Goal: Information Seeking & Learning: Get advice/opinions

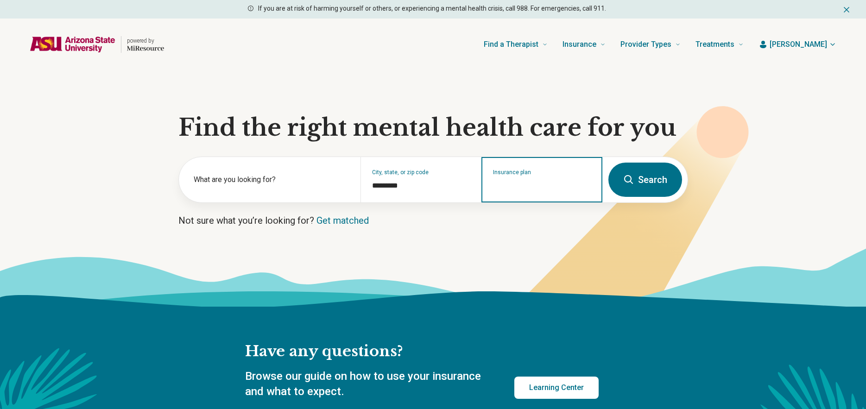
click at [528, 183] on input "Insurance plan" at bounding box center [542, 185] width 98 height 11
type input "****"
click at [514, 221] on div "Cigna" at bounding box center [512, 219] width 61 height 19
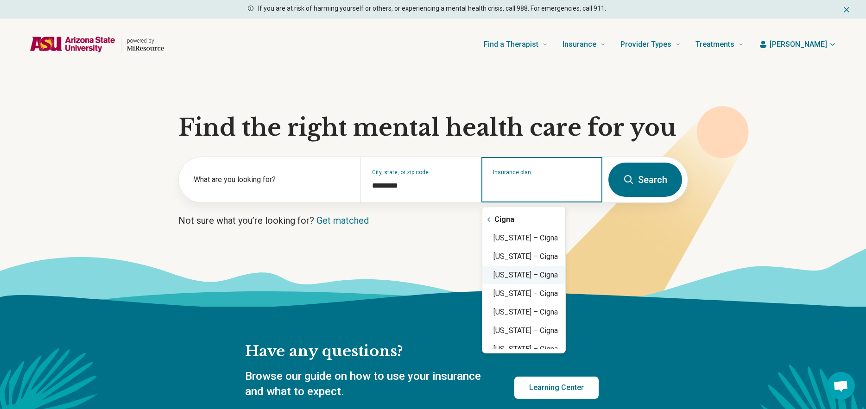
click at [520, 272] on div "Arizona – Cigna" at bounding box center [523, 275] width 83 height 19
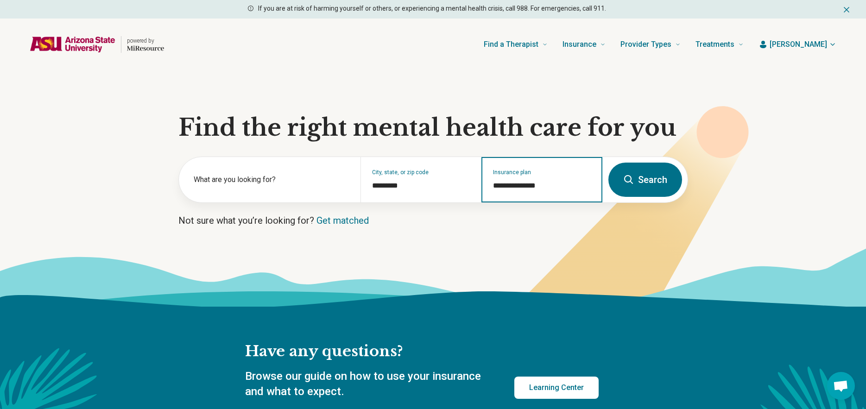
type input "**********"
click at [641, 179] on button "Search" at bounding box center [645, 180] width 74 height 34
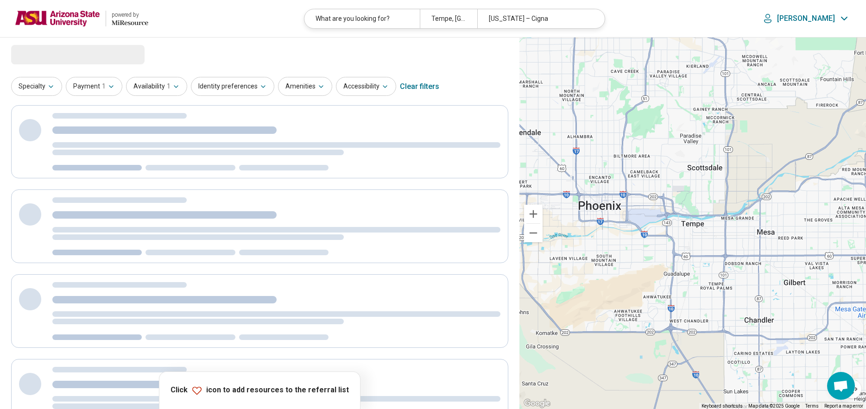
select select "***"
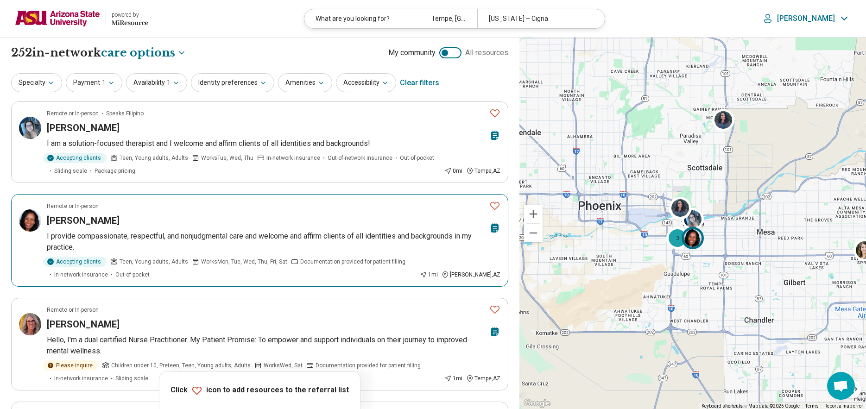
click at [36, 217] on img at bounding box center [30, 220] width 22 height 22
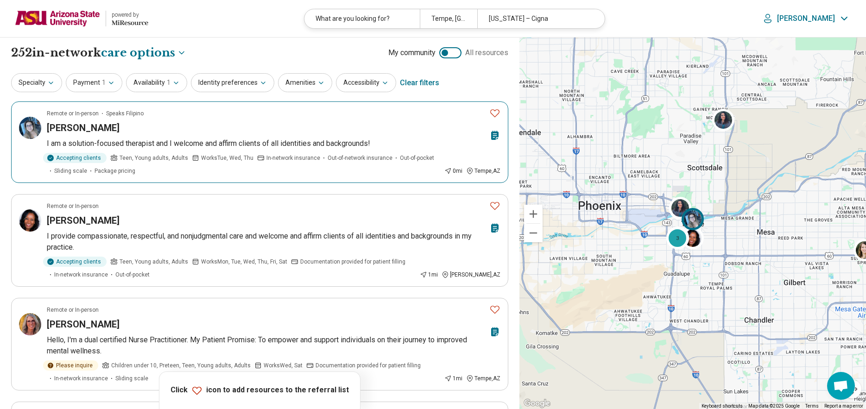
click at [31, 126] on img at bounding box center [30, 128] width 22 height 22
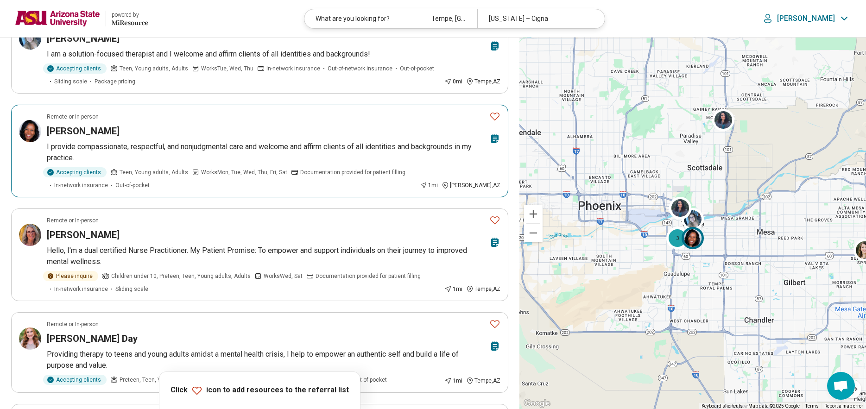
scroll to position [185, 0]
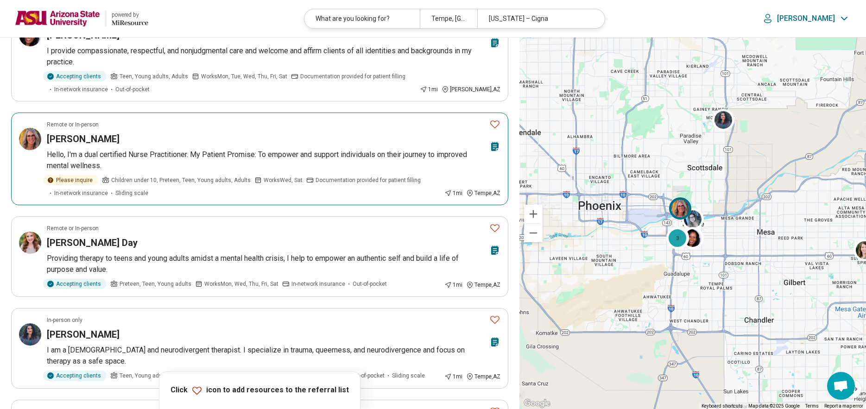
click at [33, 131] on img at bounding box center [30, 139] width 22 height 22
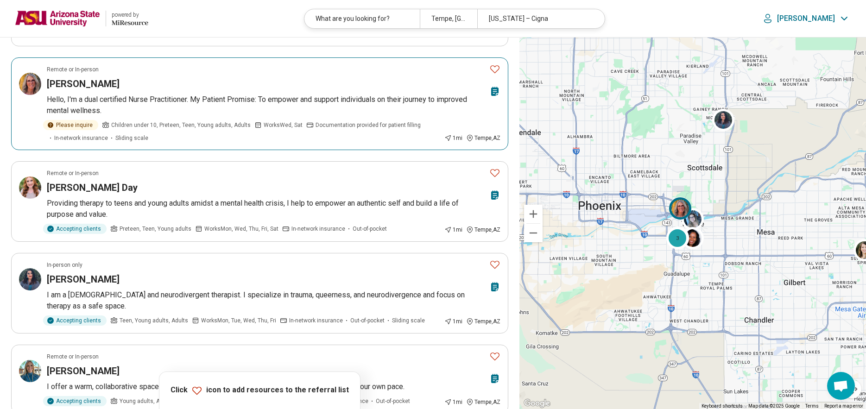
scroll to position [324, 0]
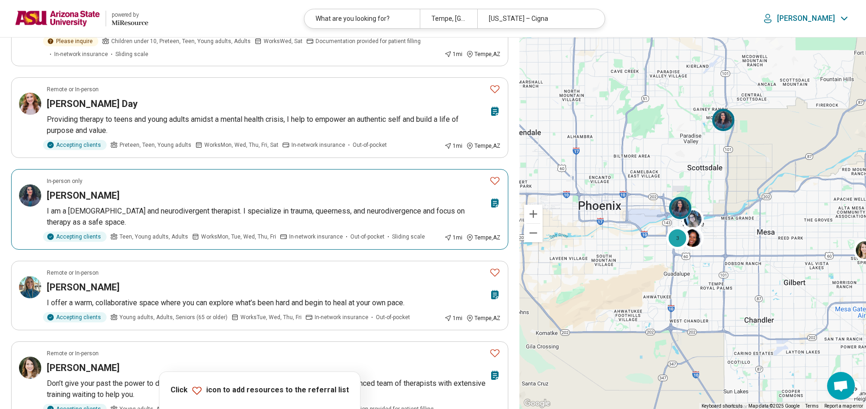
click at [28, 192] on img at bounding box center [30, 195] width 22 height 22
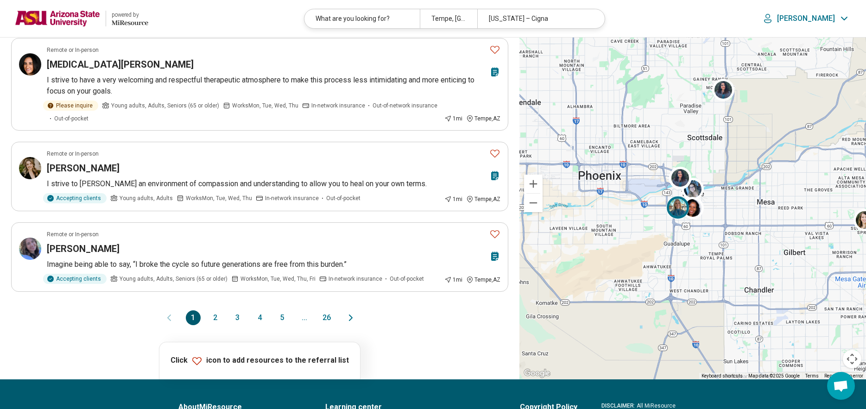
scroll to position [741, 0]
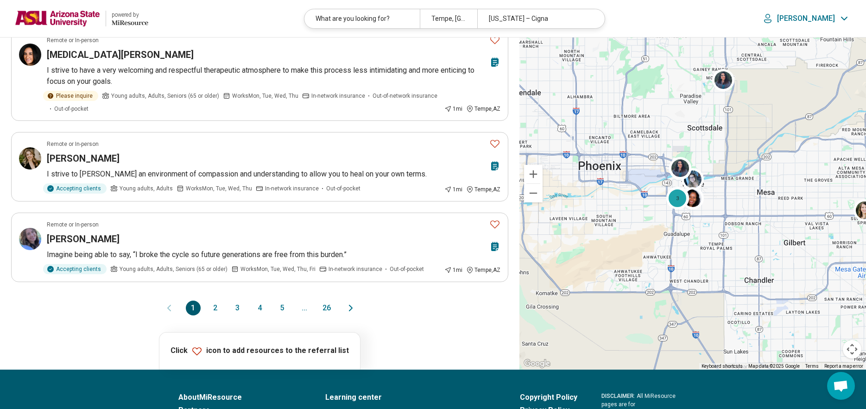
click at [211, 307] on button "2" at bounding box center [215, 308] width 15 height 15
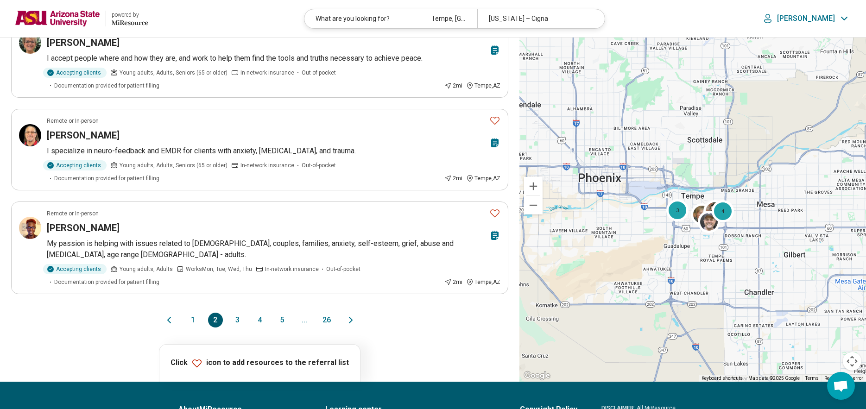
scroll to position [695, 0]
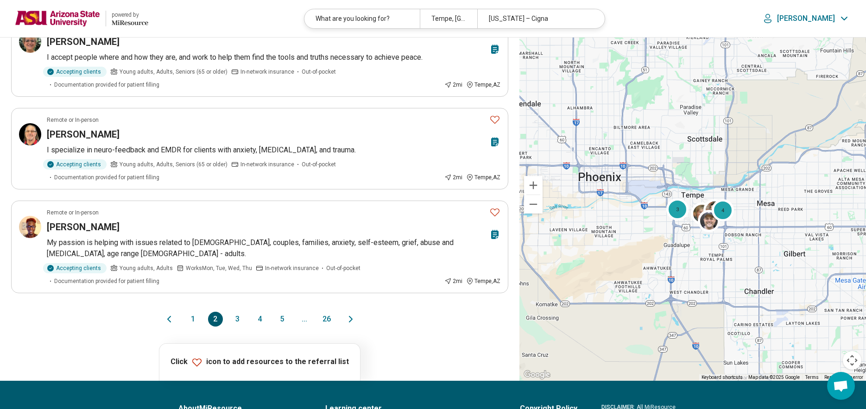
click at [232, 312] on button "3" at bounding box center [237, 319] width 15 height 15
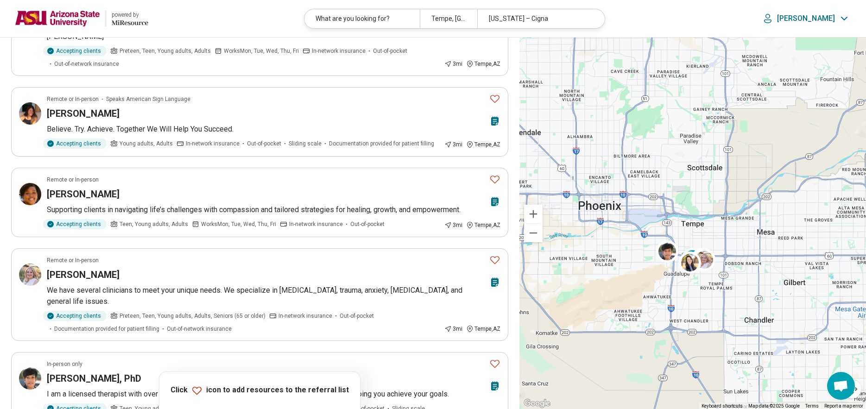
scroll to position [510, 0]
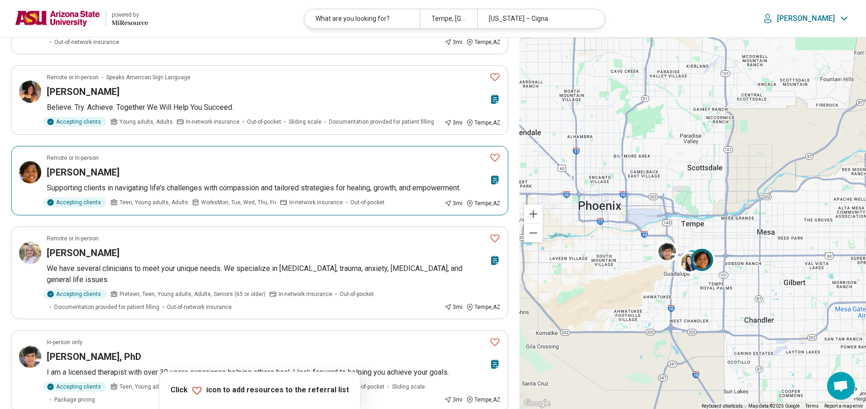
click at [239, 186] on p "Supporting clients in navigating life’s challenges with compassion and tailored…" at bounding box center [273, 188] width 453 height 11
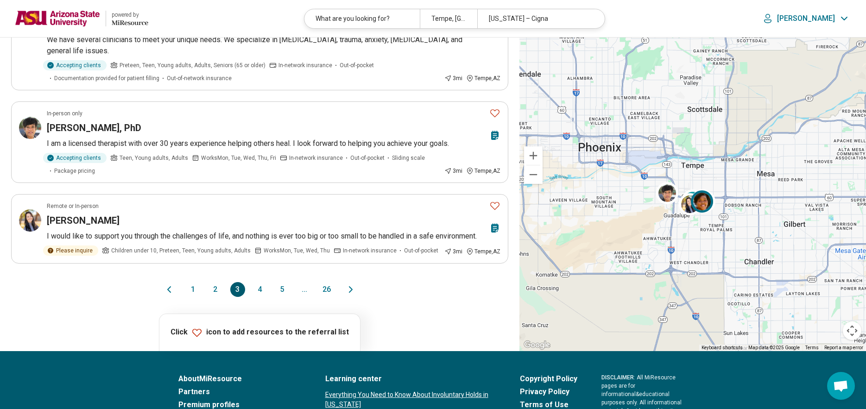
scroll to position [741, 0]
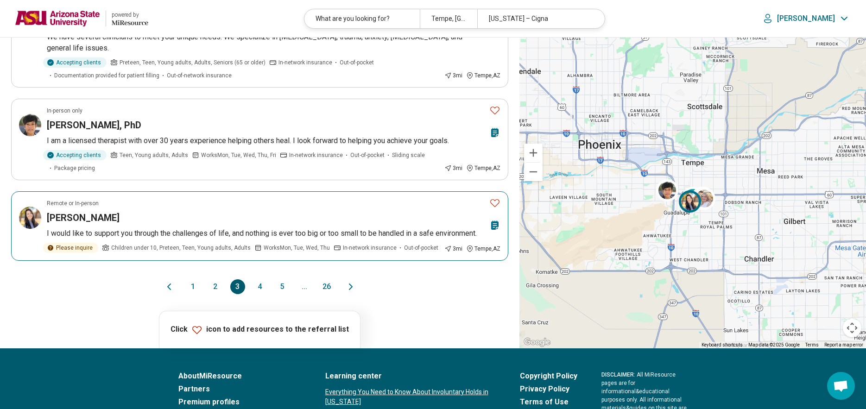
click at [17, 202] on article "Remote or In-person Danielle Hendrix I would like to support you through the ch…" at bounding box center [259, 225] width 497 height 69
click at [263, 279] on button "4" at bounding box center [259, 286] width 15 height 15
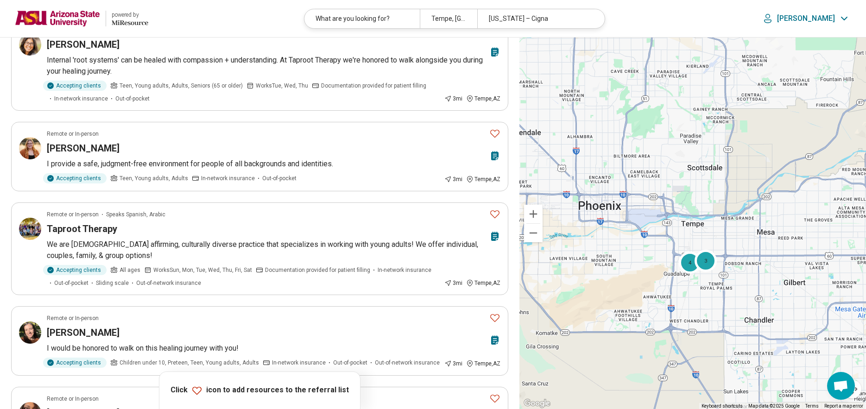
scroll to position [93, 0]
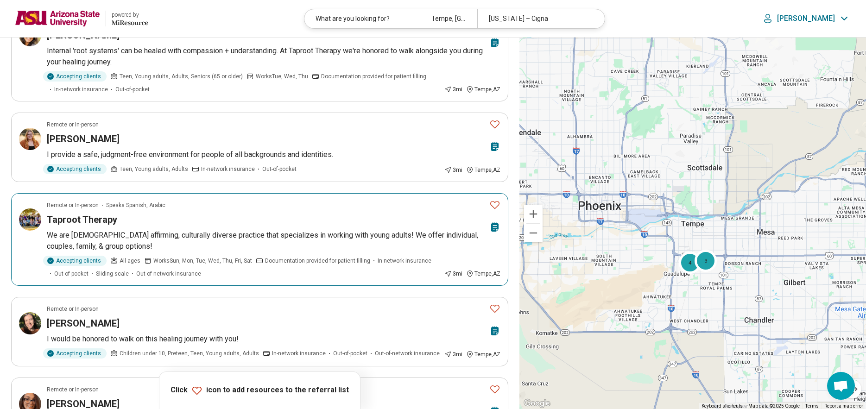
click at [32, 220] on img at bounding box center [30, 219] width 22 height 22
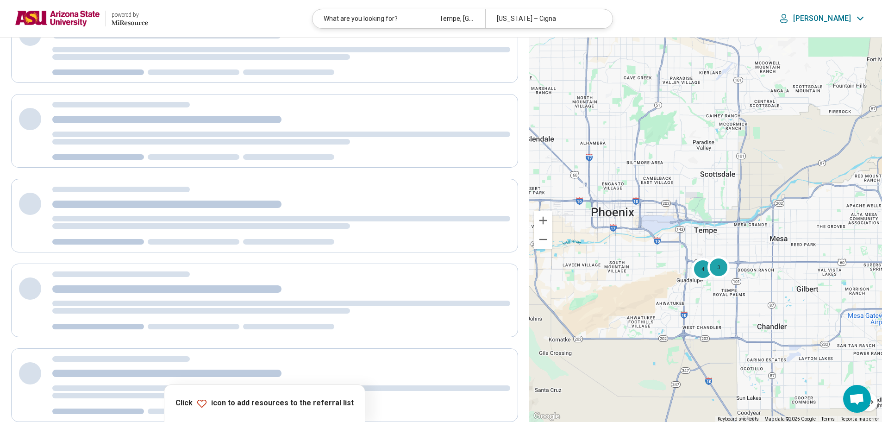
scroll to position [62, 0]
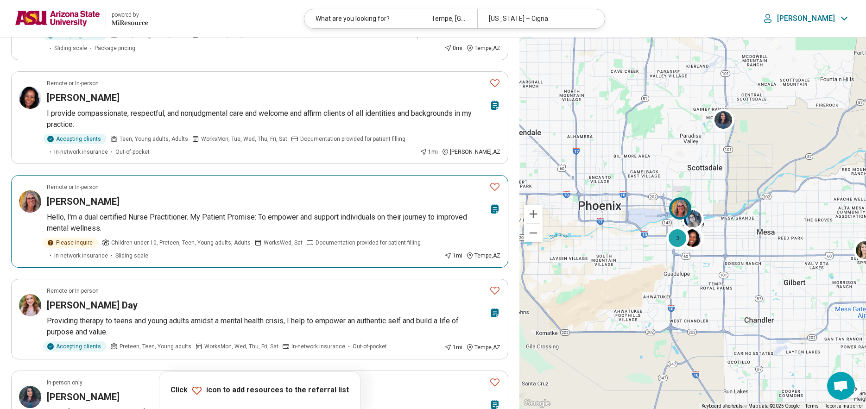
scroll to position [185, 0]
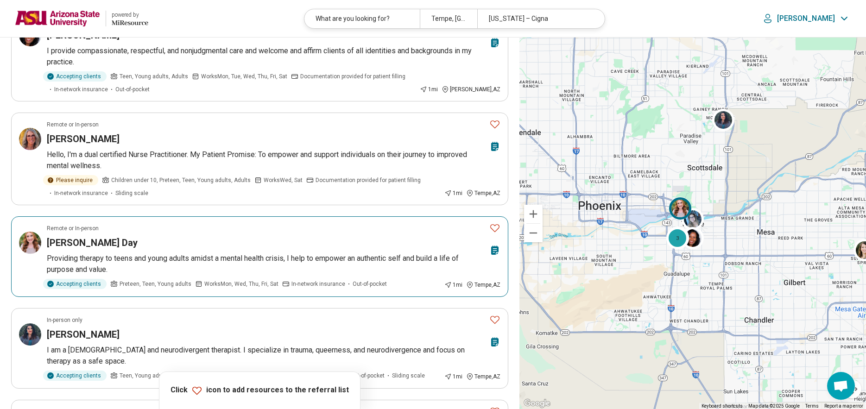
click at [26, 235] on img at bounding box center [30, 243] width 22 height 22
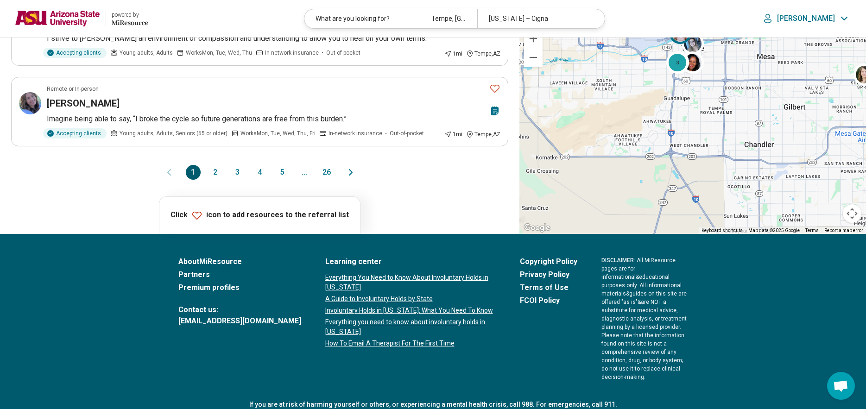
scroll to position [880, 0]
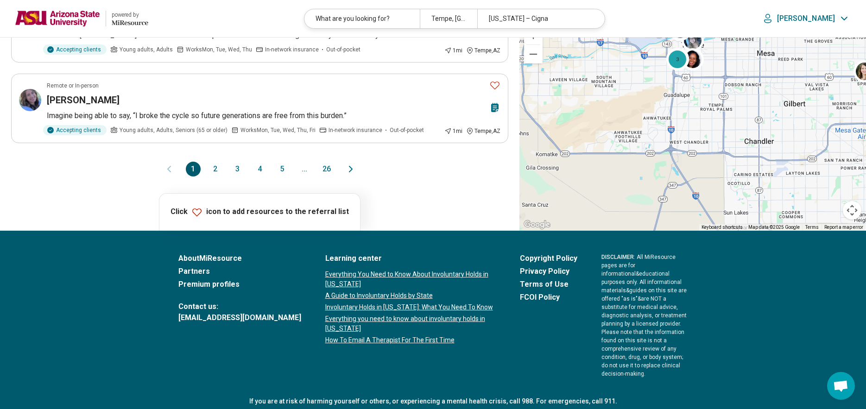
click at [238, 165] on button "3" at bounding box center [237, 169] width 15 height 15
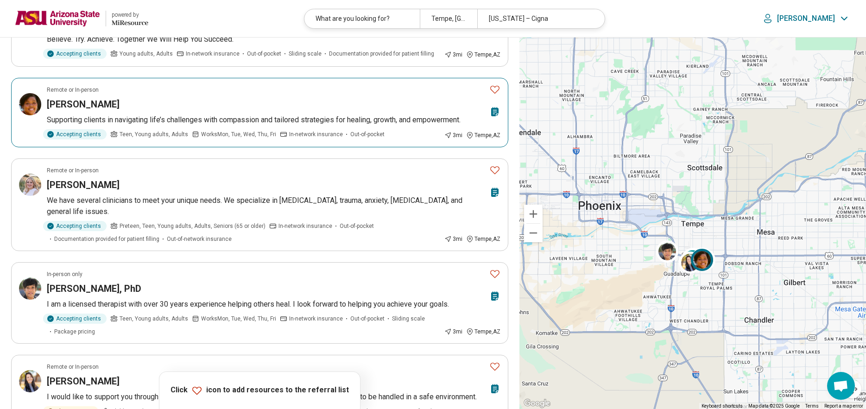
scroll to position [695, 0]
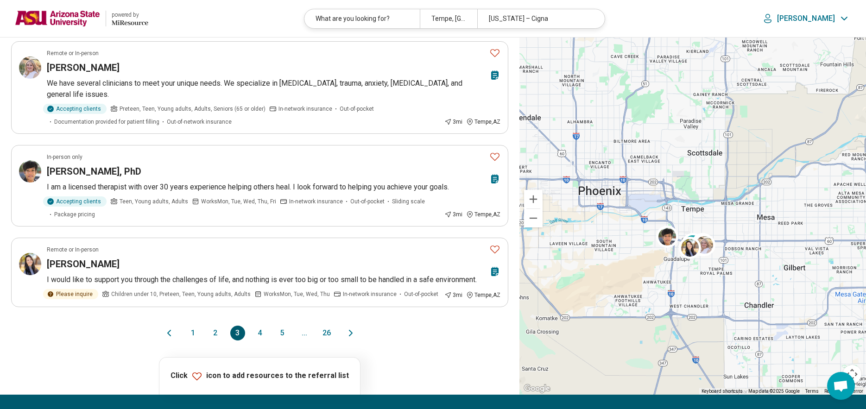
click at [261, 326] on button "4" at bounding box center [259, 333] width 15 height 15
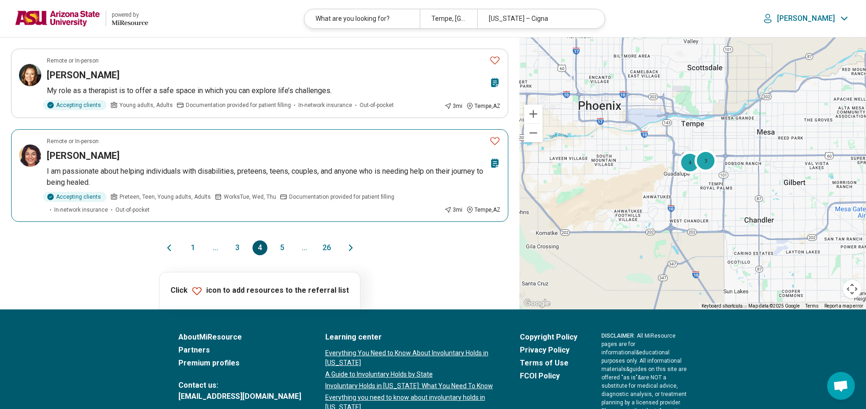
scroll to position [834, 0]
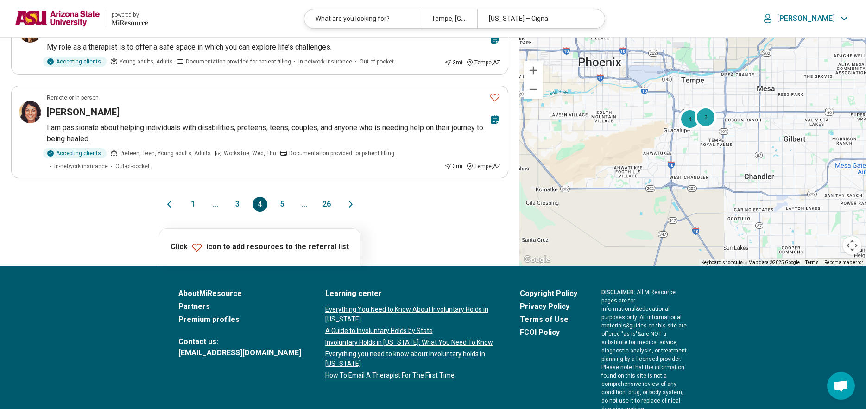
click at [286, 206] on button "5" at bounding box center [282, 204] width 15 height 15
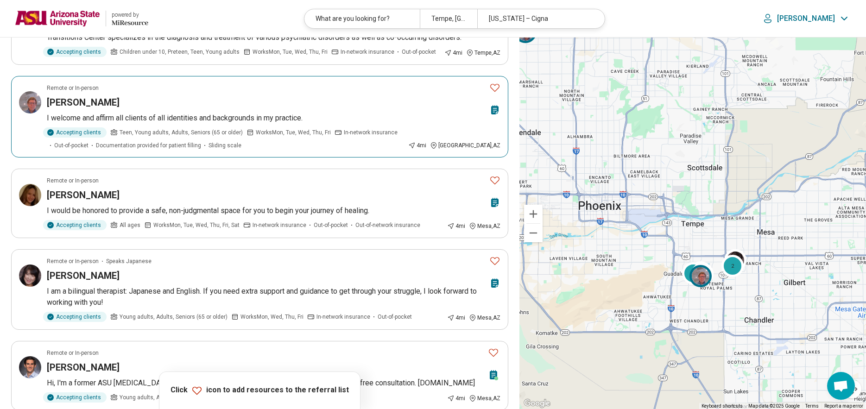
scroll to position [463, 0]
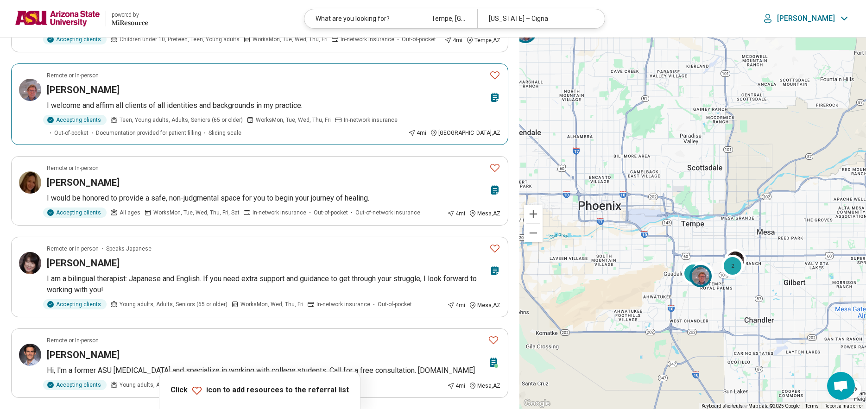
click at [38, 101] on img at bounding box center [30, 90] width 22 height 22
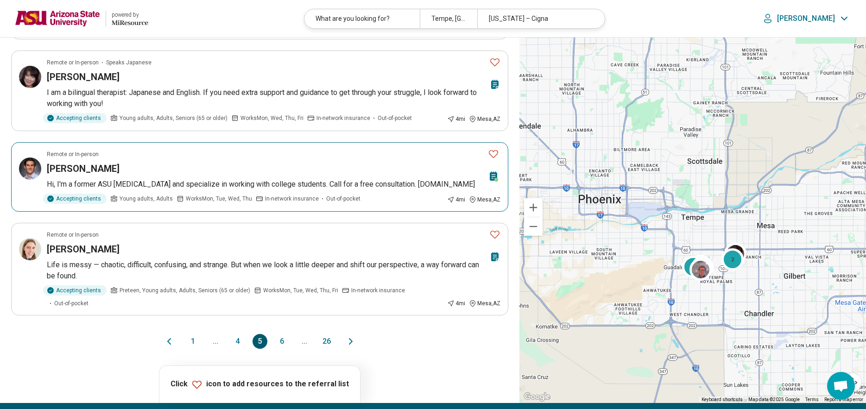
scroll to position [741, 0]
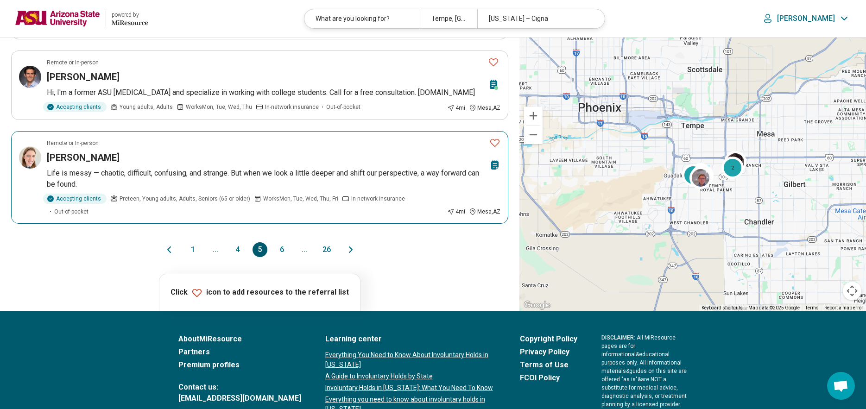
click at [32, 169] on img at bounding box center [30, 157] width 22 height 22
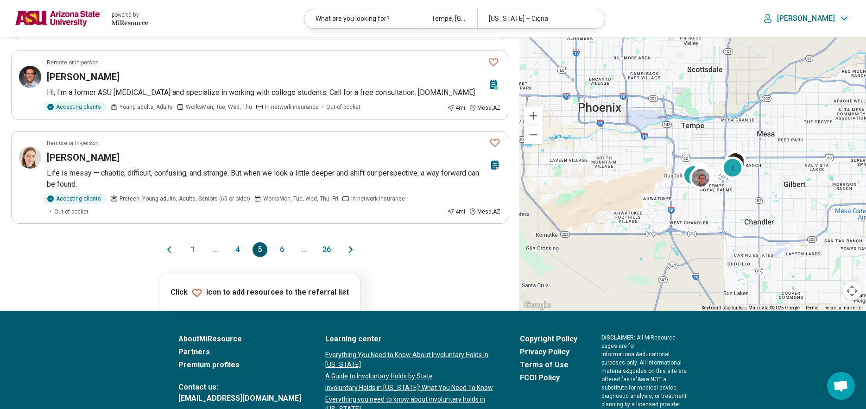
click at [286, 257] on button "6" at bounding box center [282, 249] width 15 height 15
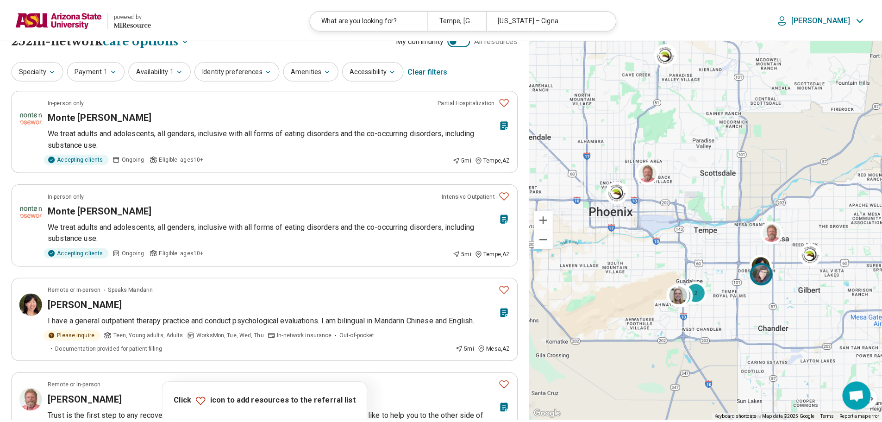
scroll to position [0, 0]
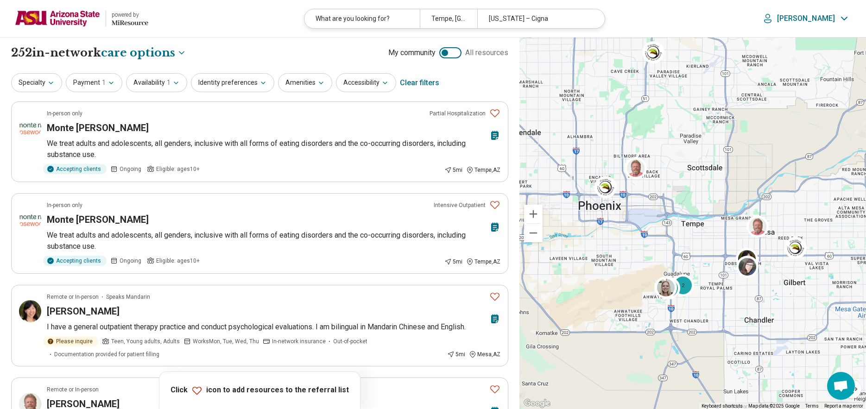
click at [51, 28] on img at bounding box center [57, 18] width 85 height 22
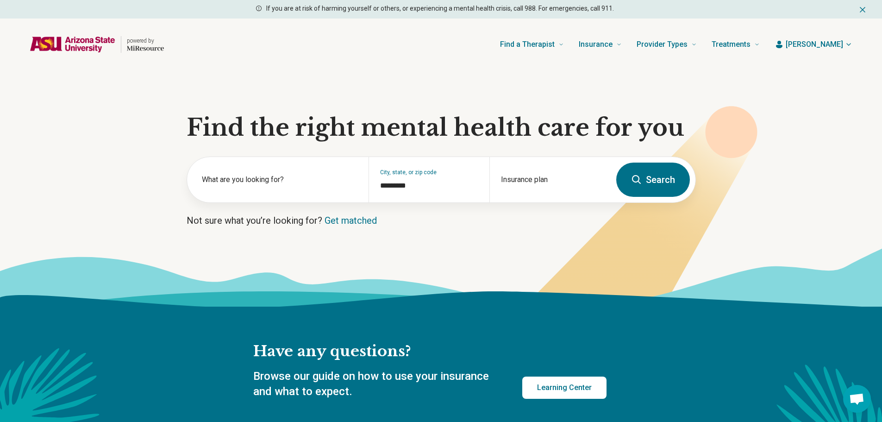
click at [76, 73] on section "Find the right mental health care for you What are you looking for? City, state…" at bounding box center [441, 188] width 882 height 236
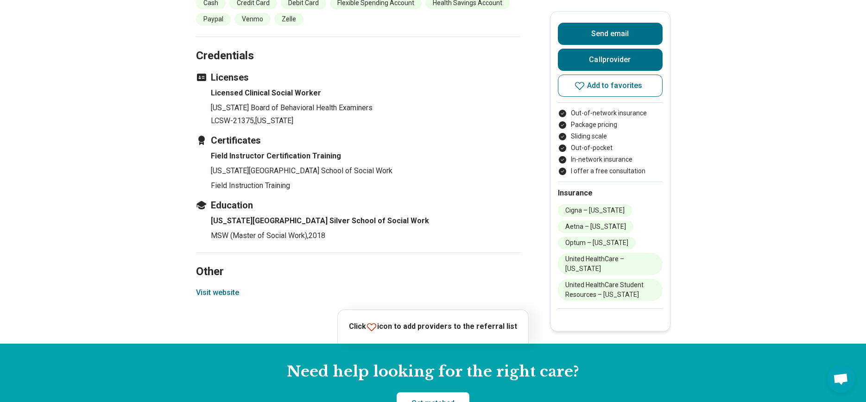
scroll to position [1251, 0]
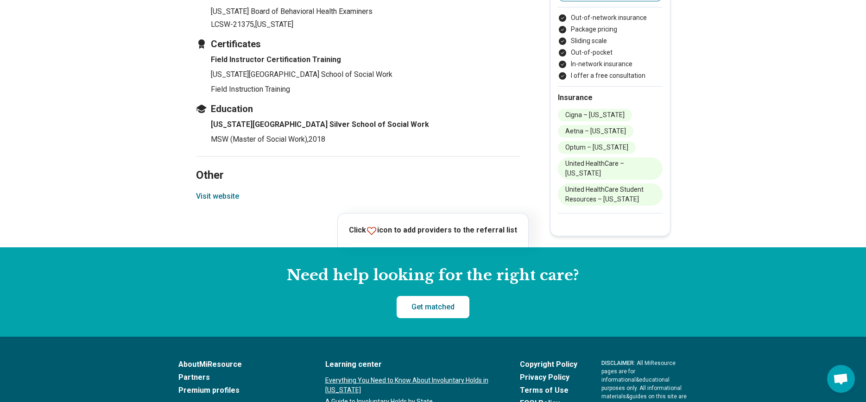
click at [231, 191] on button "Visit website" at bounding box center [217, 196] width 43 height 11
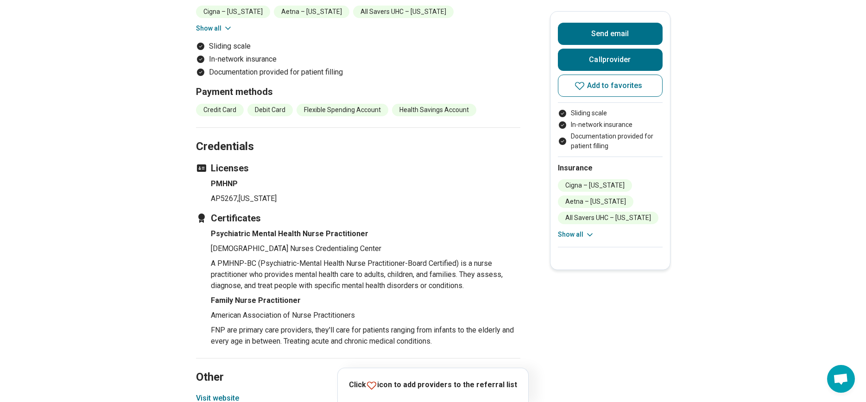
scroll to position [1204, 0]
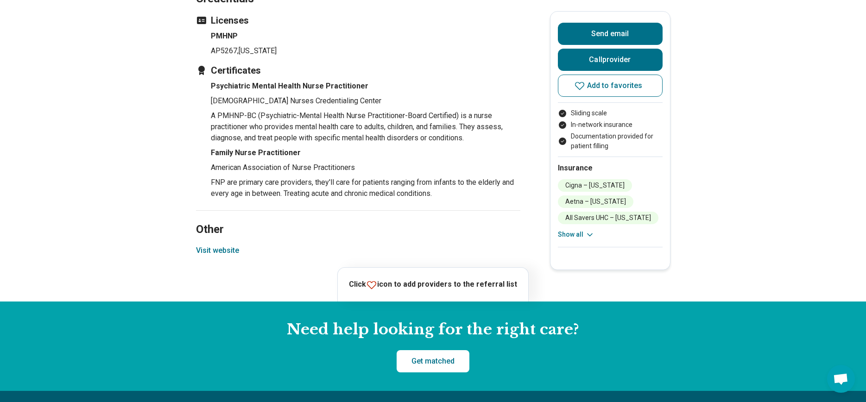
click at [231, 249] on button "Visit website" at bounding box center [217, 250] width 43 height 11
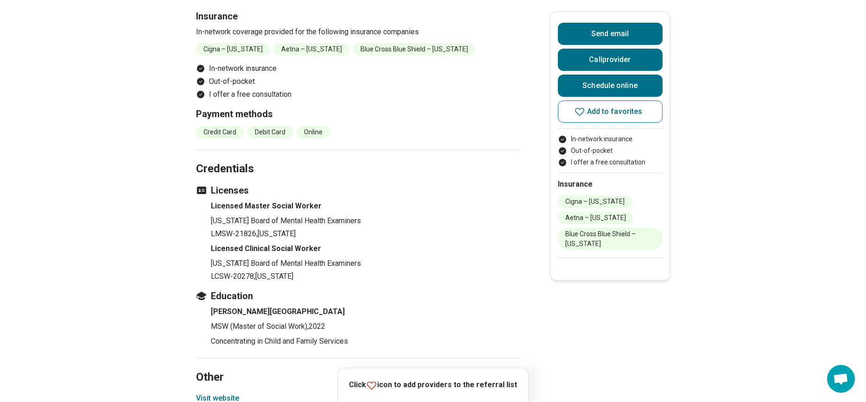
scroll to position [1065, 0]
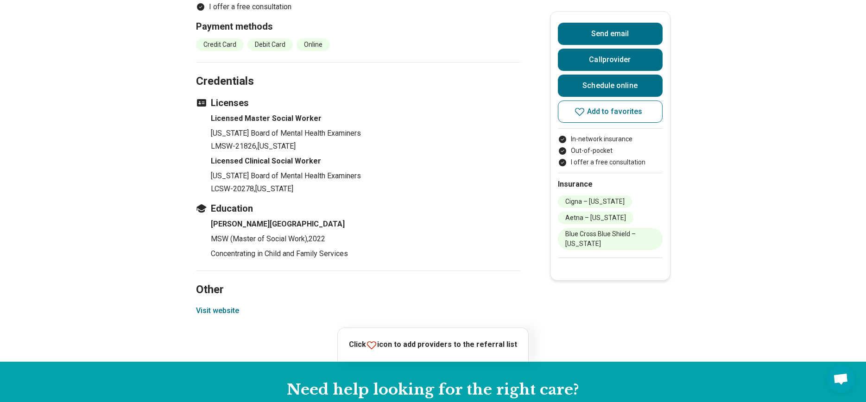
click at [222, 308] on section "Other Visit website" at bounding box center [358, 299] width 324 height 57
click at [224, 305] on button "Visit website" at bounding box center [217, 310] width 43 height 11
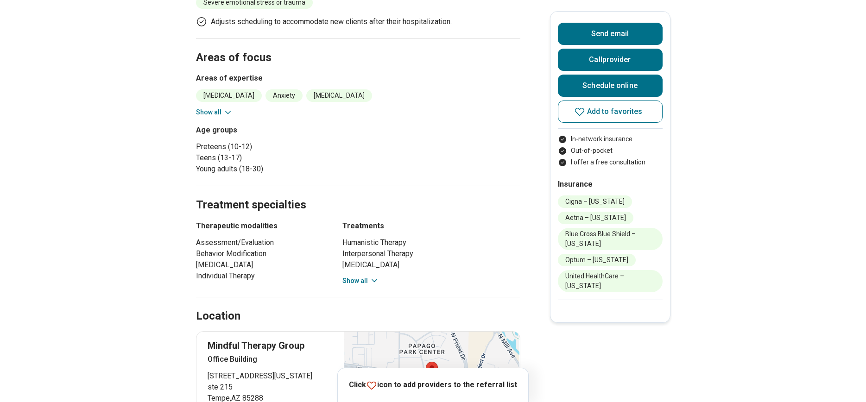
scroll to position [556, 0]
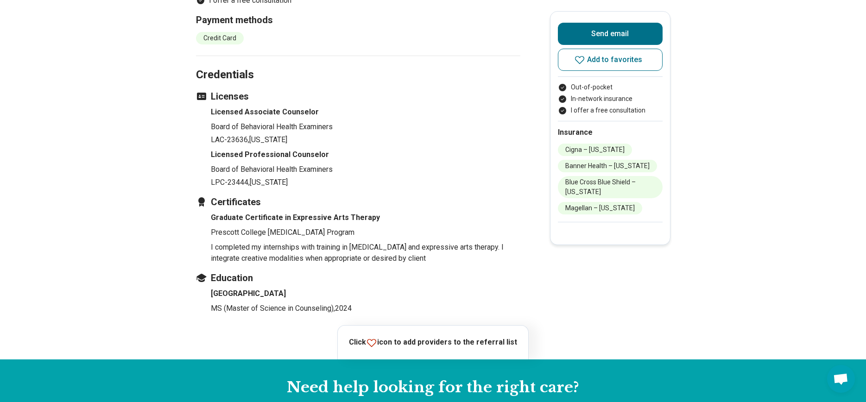
scroll to position [1158, 0]
